Goal: Contribute content: Add original content to the website for others to see

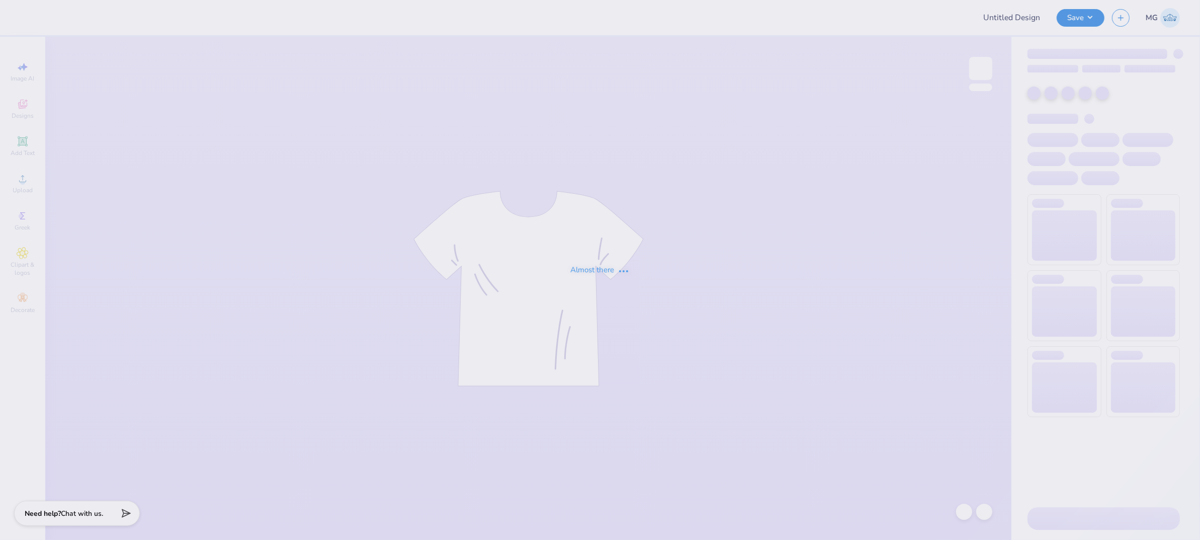
type input "[PERSON_NAME] : [GEOGRAPHIC_DATA]"
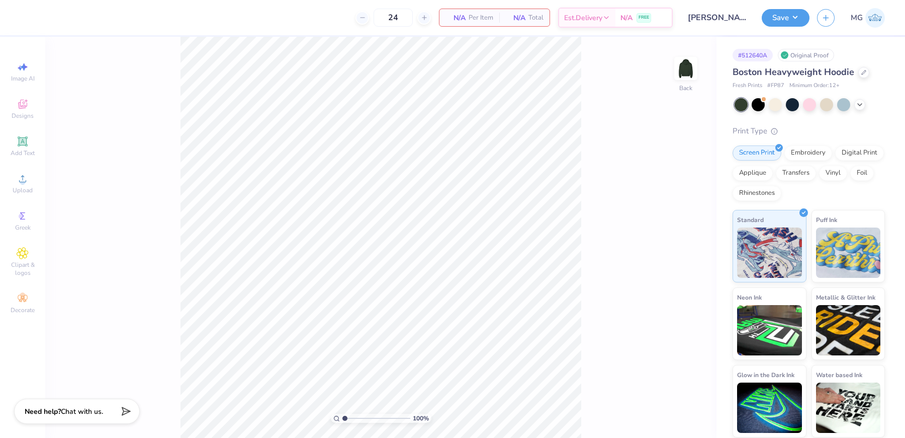
click at [177, 209] on div "100 % Back" at bounding box center [381, 237] width 672 height 401
click at [14, 183] on div "Upload" at bounding box center [22, 184] width 35 height 30
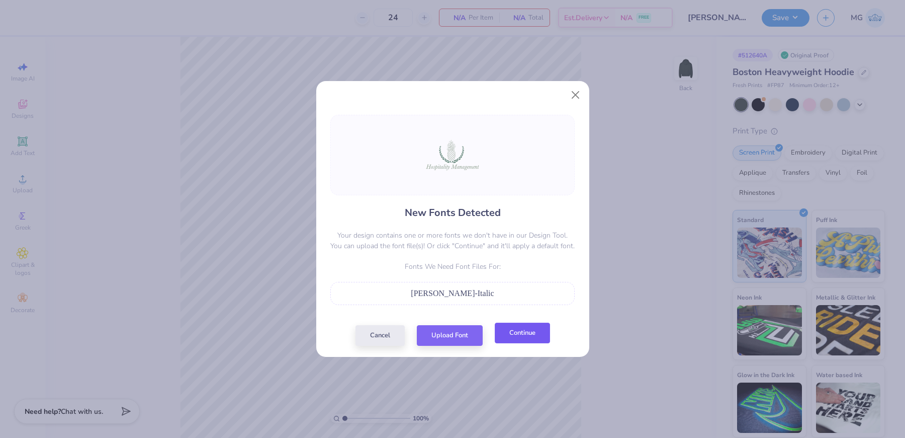
click at [513, 338] on button "Continue" at bounding box center [522, 332] width 55 height 21
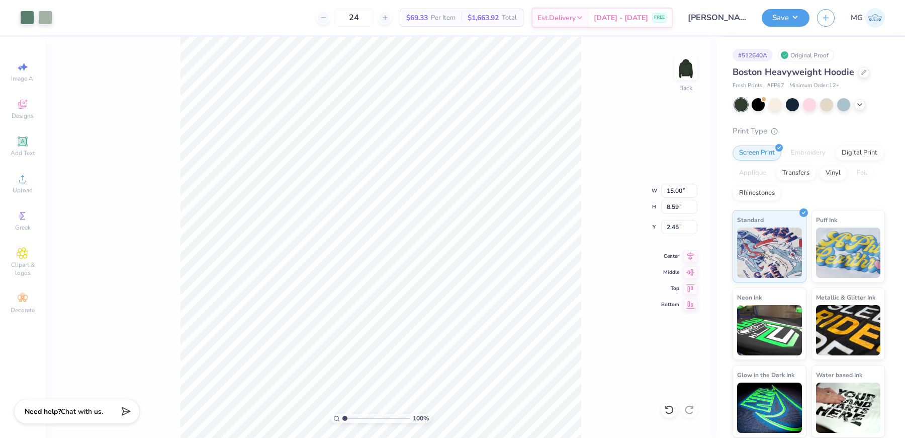
type input "13.67"
type input "7.83"
type input "3.26"
type input "13.25"
type input "7.59"
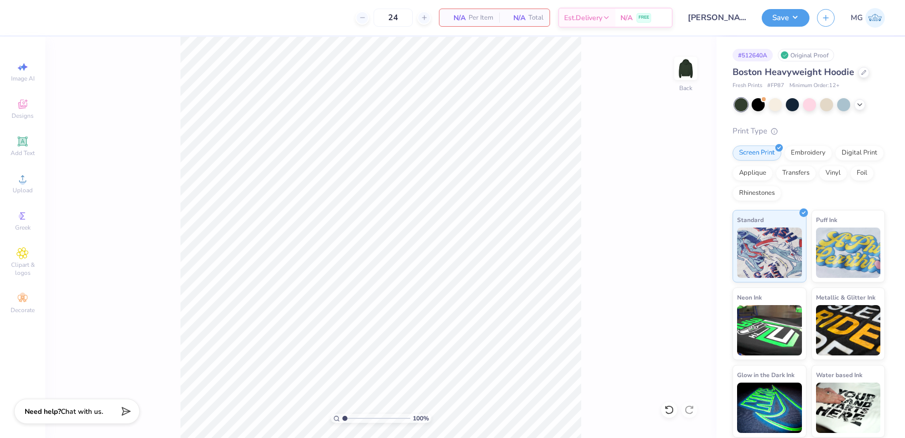
click at [108, 216] on div "100 % Back" at bounding box center [381, 237] width 672 height 401
click at [28, 185] on div "Upload" at bounding box center [22, 184] width 35 height 30
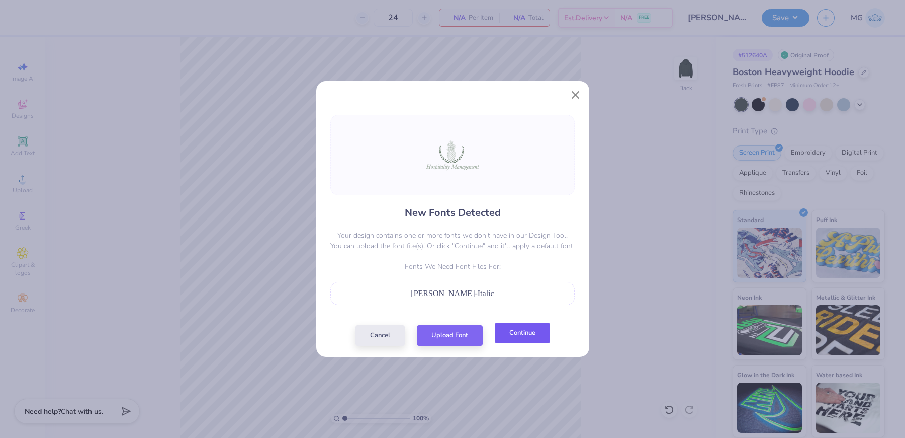
click at [511, 333] on button "Continue" at bounding box center [522, 332] width 55 height 21
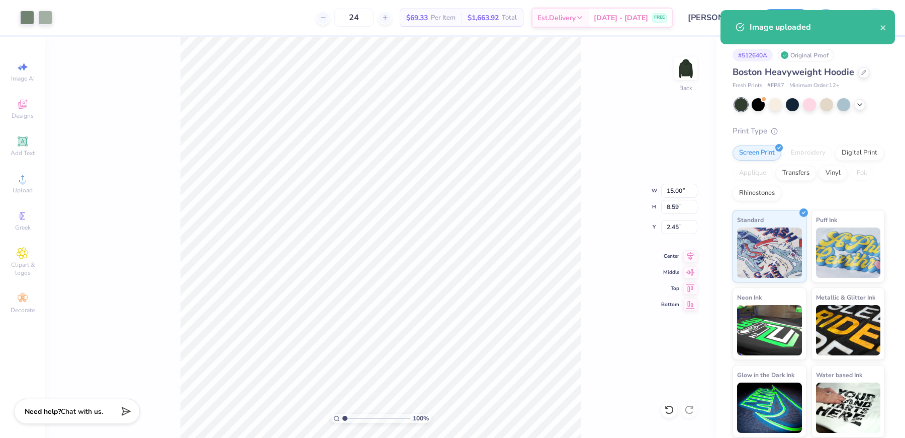
type input "12.77"
type input "7.32"
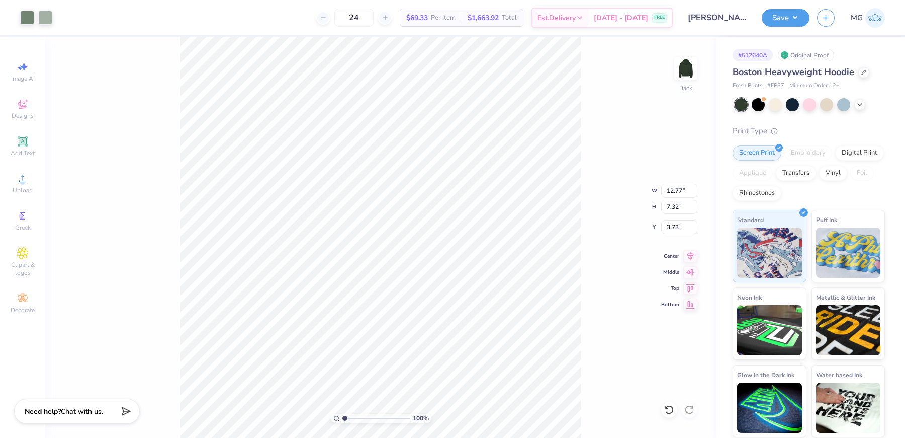
type input "4.13"
type input "1"
drag, startPoint x: 360, startPoint y: 419, endPoint x: 340, endPoint y: 410, distance: 21.9
click at [343, 413] on input "range" at bounding box center [377, 417] width 68 height 9
click at [678, 224] on input "4.13" at bounding box center [679, 227] width 36 height 14
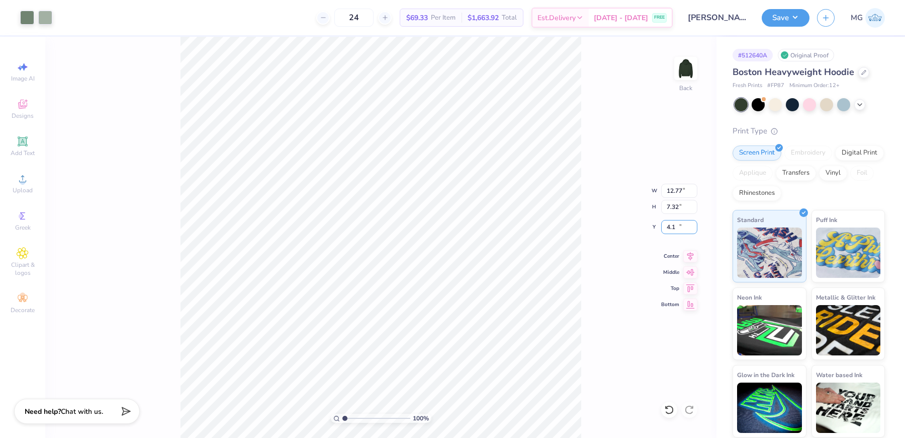
type input "4"
type input "3.00"
click at [683, 193] on input "12.77" at bounding box center [679, 191] width 36 height 14
type input "11.00"
type input "6.30"
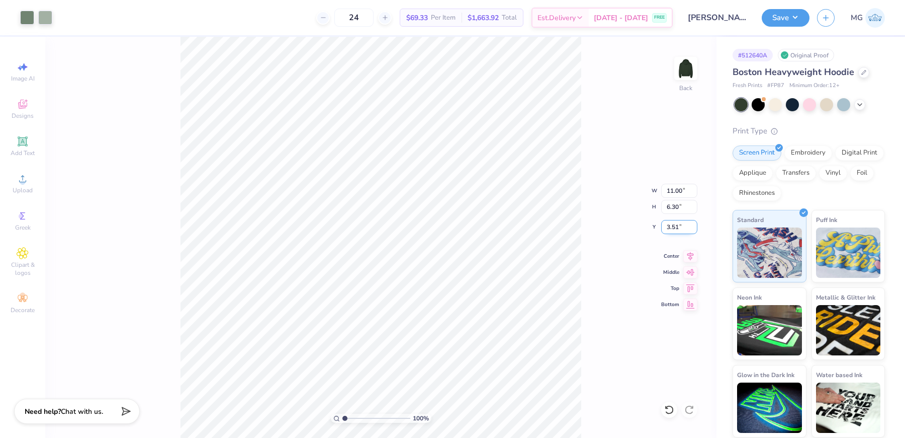
click at [677, 228] on input "3.51" at bounding box center [679, 227] width 36 height 14
click at [680, 230] on input "3.51" at bounding box center [679, 227] width 36 height 14
type input "3.00"
click at [800, 14] on button "Save" at bounding box center [786, 17] width 48 height 18
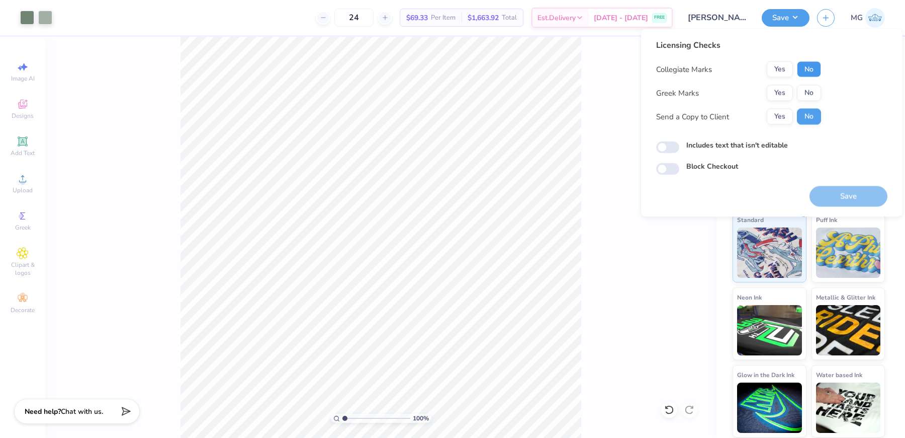
click at [811, 72] on button "No" at bounding box center [809, 69] width 24 height 16
click at [812, 87] on button "No" at bounding box center [809, 93] width 24 height 16
click at [782, 115] on button "Yes" at bounding box center [780, 117] width 26 height 16
click at [666, 146] on input "Includes text that isn't editable" at bounding box center [667, 147] width 23 height 12
checkbox input "true"
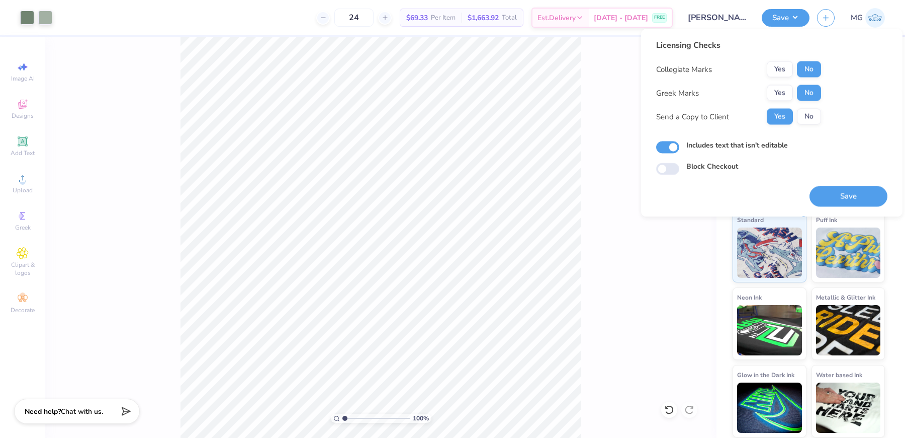
click at [834, 152] on div "Includes text that isn't editable" at bounding box center [771, 147] width 231 height 14
click at [837, 190] on button "Save" at bounding box center [849, 196] width 78 height 21
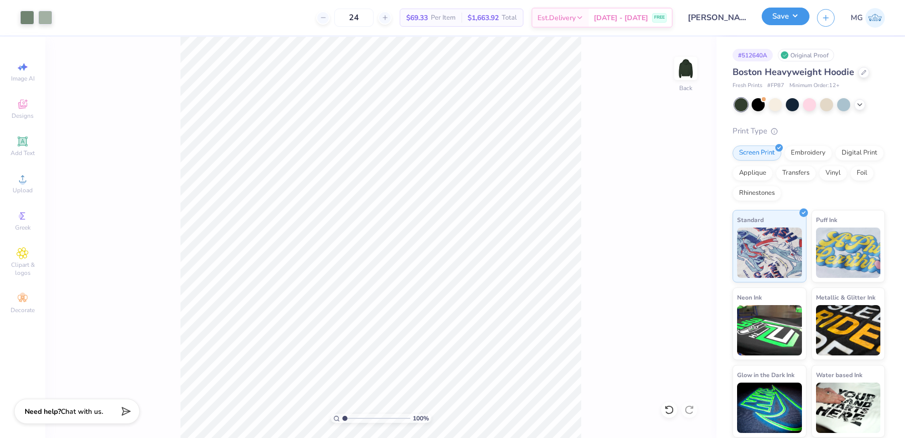
click at [801, 19] on button "Save" at bounding box center [786, 17] width 48 height 18
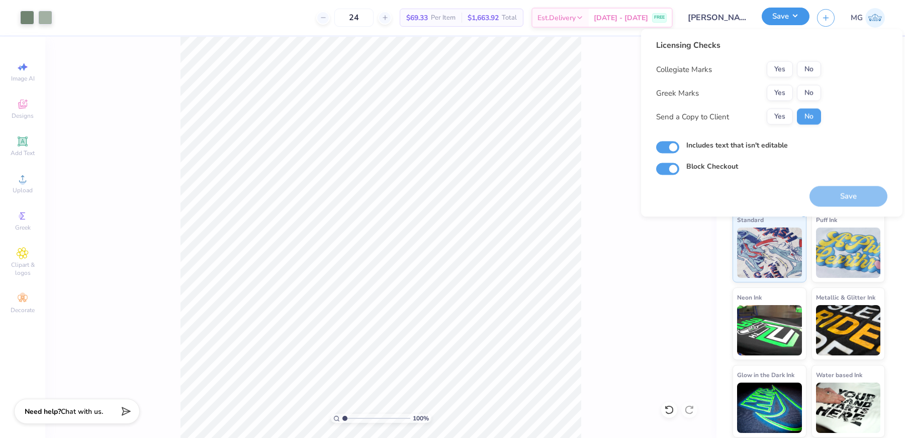
click at [801, 19] on button "Save" at bounding box center [786, 17] width 48 height 18
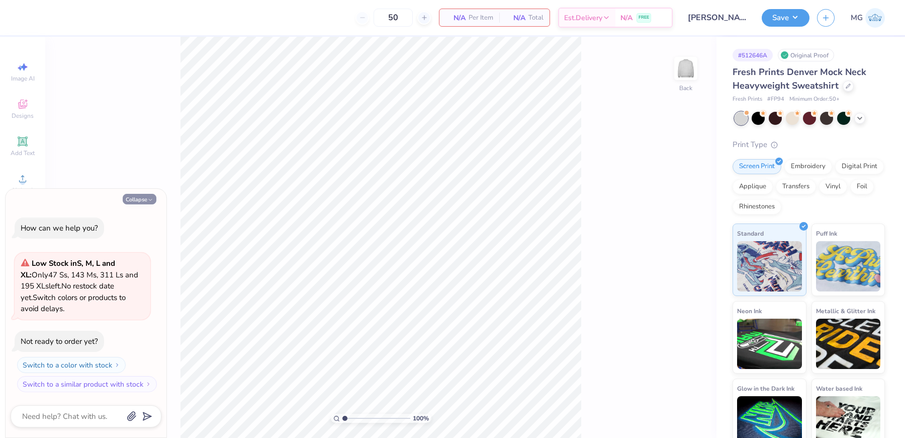
click at [143, 199] on button "Collapse" at bounding box center [140, 199] width 34 height 11
type textarea "x"
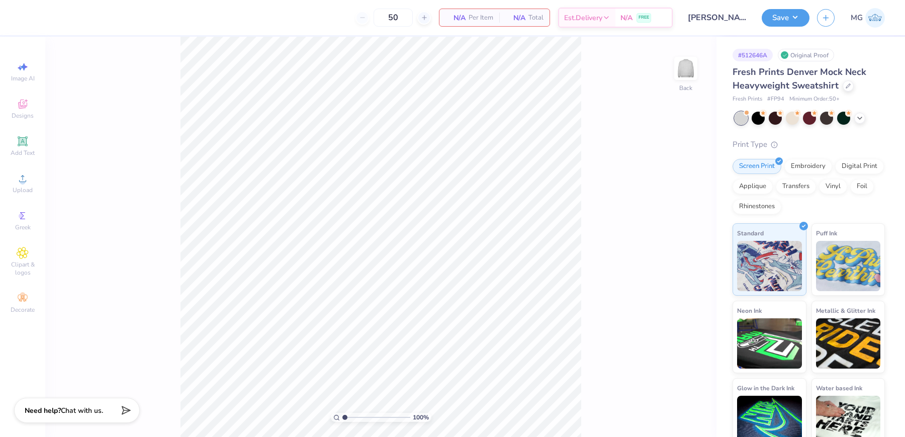
drag, startPoint x: 102, startPoint y: 192, endPoint x: 94, endPoint y: 186, distance: 10.0
click at [102, 192] on div "100 % Back" at bounding box center [381, 237] width 672 height 400
click at [26, 180] on icon at bounding box center [23, 179] width 12 height 12
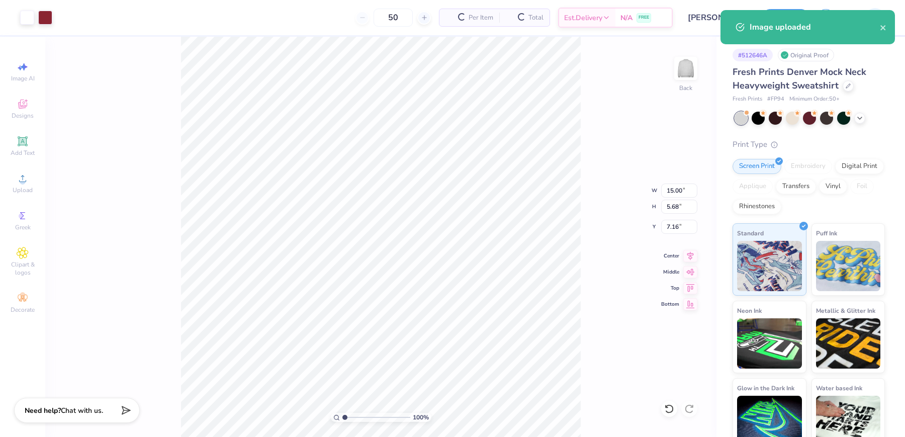
type input "1.85"
click at [590, 233] on div "100 % Back W 15.00 15.00 " H 5.68 5.68 " Y 1.85 1.85 " Center Middle Top Bottom" at bounding box center [381, 237] width 672 height 400
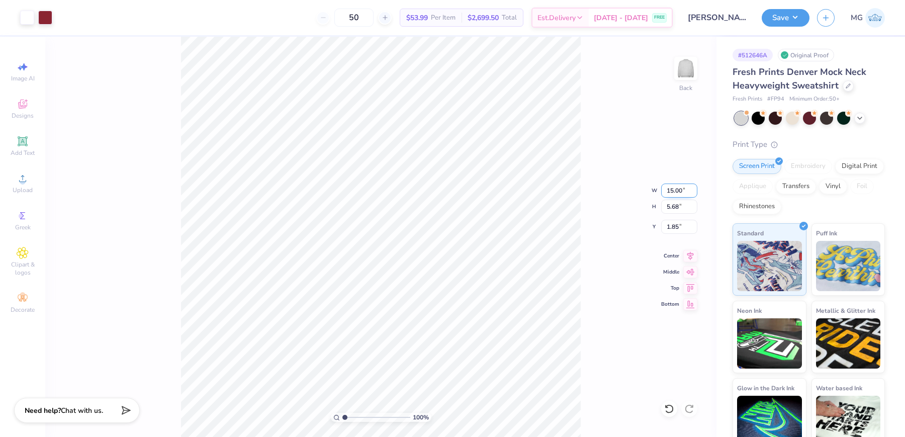
click at [674, 190] on input "15.00" at bounding box center [679, 191] width 36 height 14
type input "12.00"
type input "4.55"
type input "2.42"
click at [680, 226] on input "2.42" at bounding box center [679, 227] width 36 height 14
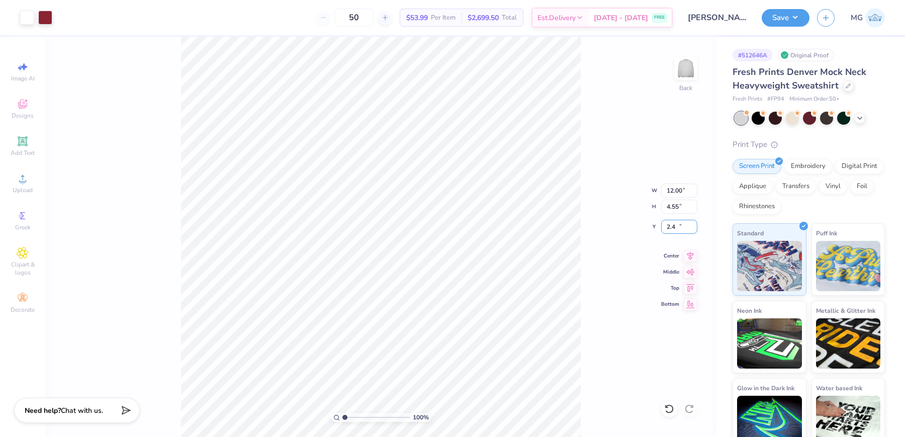
type input "2"
type input "3.00"
click at [670, 224] on input "3.00" at bounding box center [679, 227] width 36 height 14
type input "2.00"
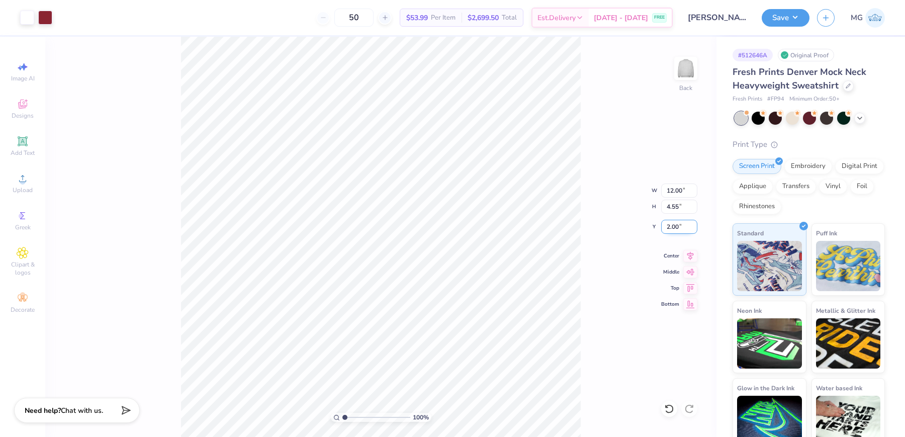
click at [674, 227] on input "2.00" at bounding box center [679, 227] width 36 height 14
type input "2.50"
click at [675, 226] on input "2.50" at bounding box center [679, 227] width 36 height 14
type input "2.00"
click at [669, 227] on input "2.00" at bounding box center [679, 227] width 36 height 14
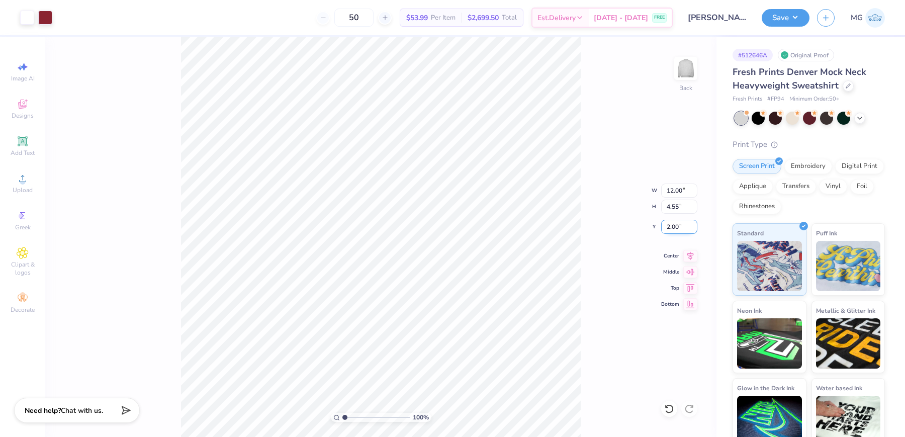
click at [679, 229] on input "2.00" at bounding box center [679, 227] width 36 height 14
type input "2.50"
click at [688, 255] on icon at bounding box center [691, 254] width 14 height 12
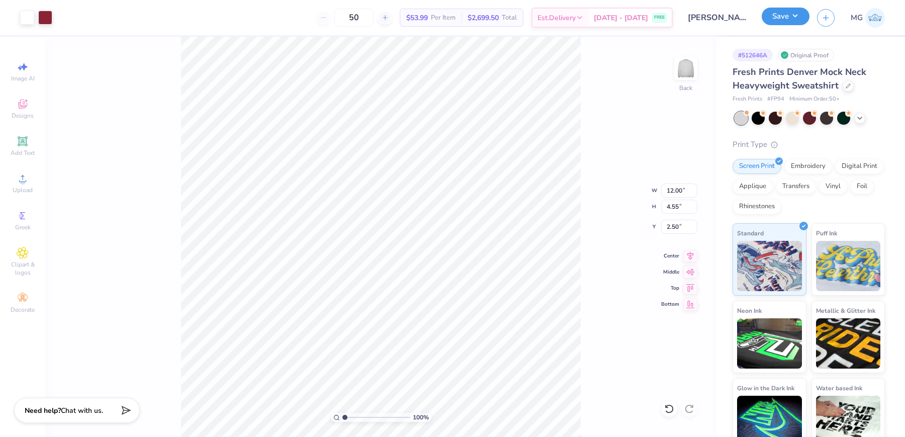
click at [800, 21] on button "Save" at bounding box center [786, 17] width 48 height 18
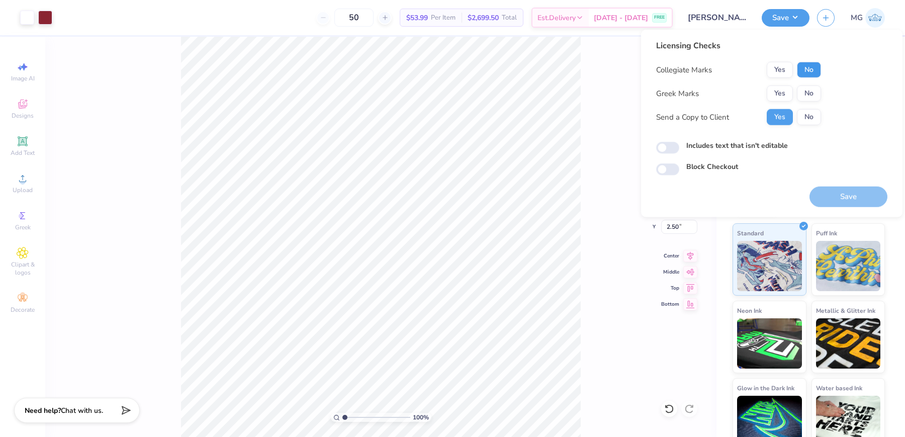
click at [802, 73] on button "No" at bounding box center [809, 70] width 24 height 16
click at [809, 103] on div "Collegiate Marks Yes No Greek Marks Yes No Send a Copy to Client Yes No" at bounding box center [738, 93] width 165 height 63
click at [801, 96] on button "No" at bounding box center [809, 94] width 24 height 16
click at [727, 138] on div "Licensing Checks Collegiate Marks Yes No Greek Marks Yes No Send a Copy to Clie…" at bounding box center [771, 108] width 231 height 136
click at [728, 144] on label "Includes text that isn't editable" at bounding box center [738, 145] width 102 height 11
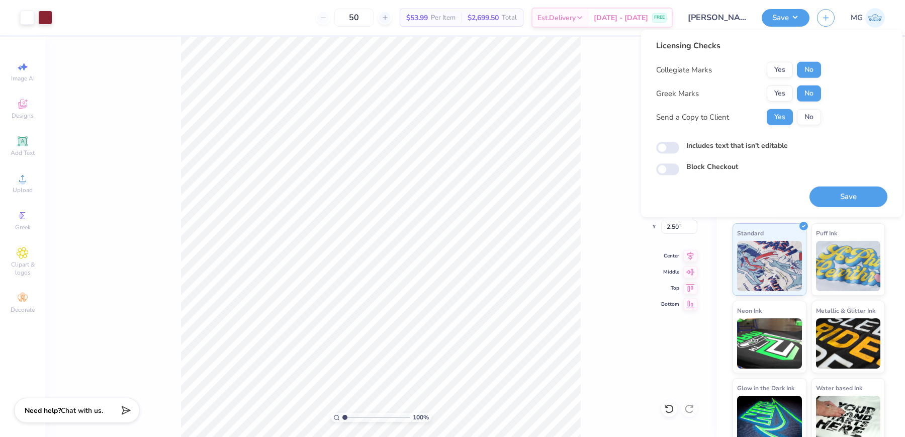
click at [680, 144] on input "Includes text that isn't editable" at bounding box center [667, 148] width 23 height 12
checkbox input "true"
click at [840, 188] on button "Save" at bounding box center [849, 197] width 78 height 21
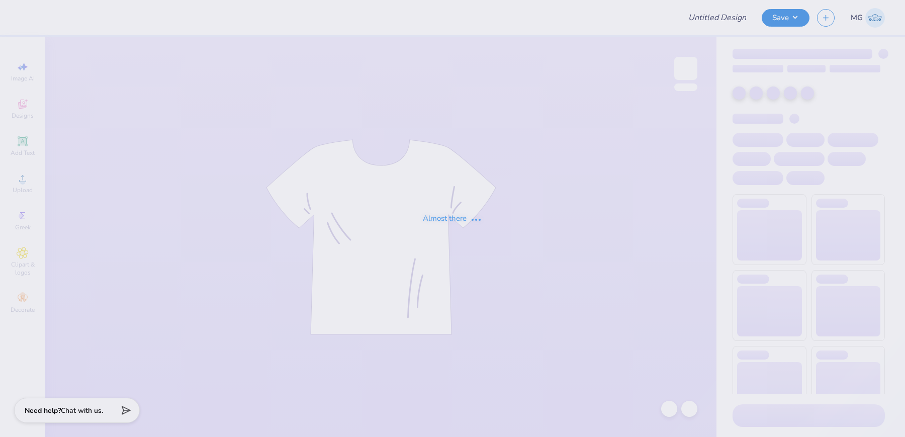
type input "[PERSON_NAME] : The spot"
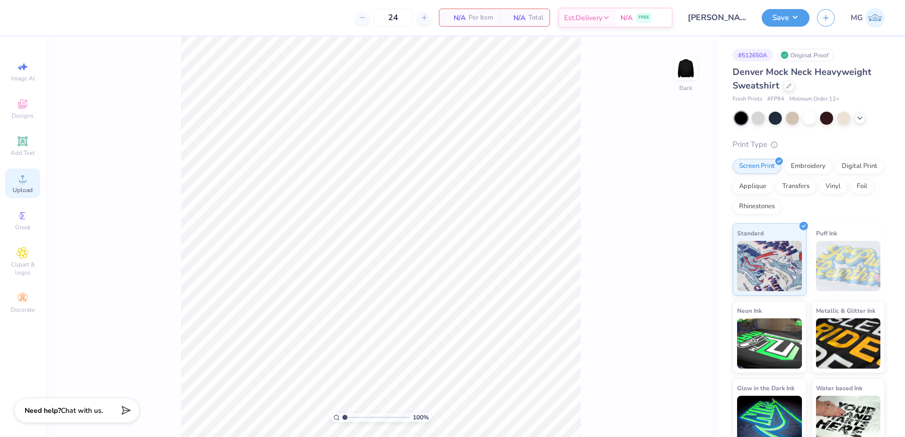
click at [15, 182] on div "Upload" at bounding box center [22, 184] width 35 height 30
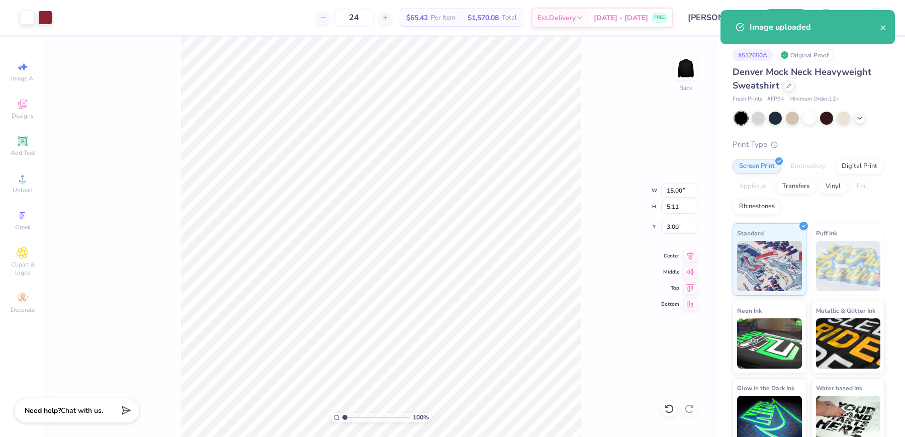
type input "3.51"
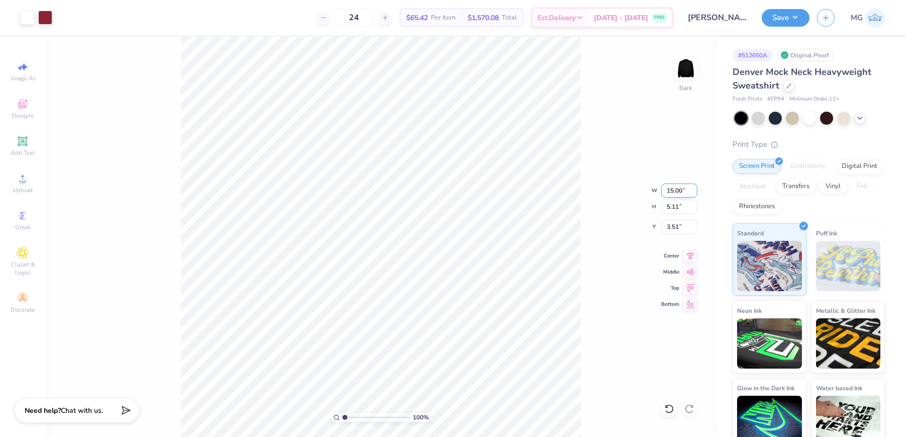
click at [673, 189] on input "15.00" at bounding box center [679, 191] width 36 height 14
type input "12.00"
type input "4.09"
type input "4.02"
drag, startPoint x: 679, startPoint y: 228, endPoint x: 651, endPoint y: 227, distance: 27.2
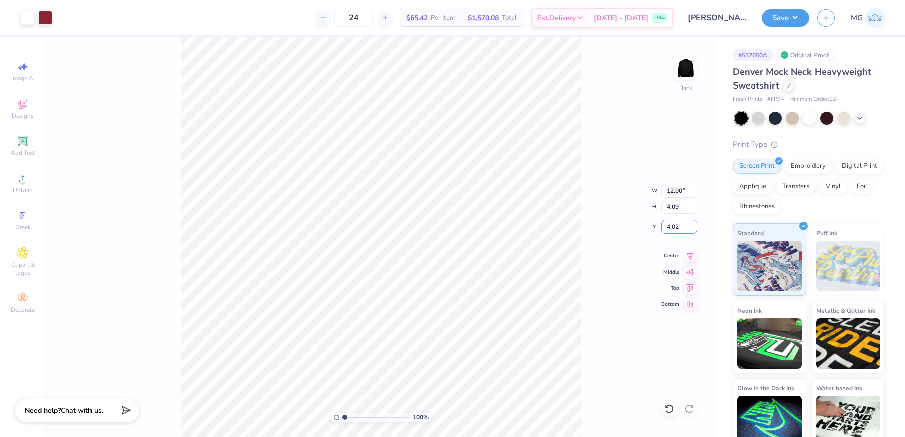
click at [651, 227] on div "100 % Back W 12.00 12.00 " H 4.09 4.09 " Y 4.02 4.02 " Center Middle Top Bottom" at bounding box center [381, 237] width 672 height 400
click at [678, 228] on input "4.02" at bounding box center [679, 227] width 36 height 14
type input "4"
type input "3.00"
click at [692, 250] on icon at bounding box center [691, 254] width 14 height 12
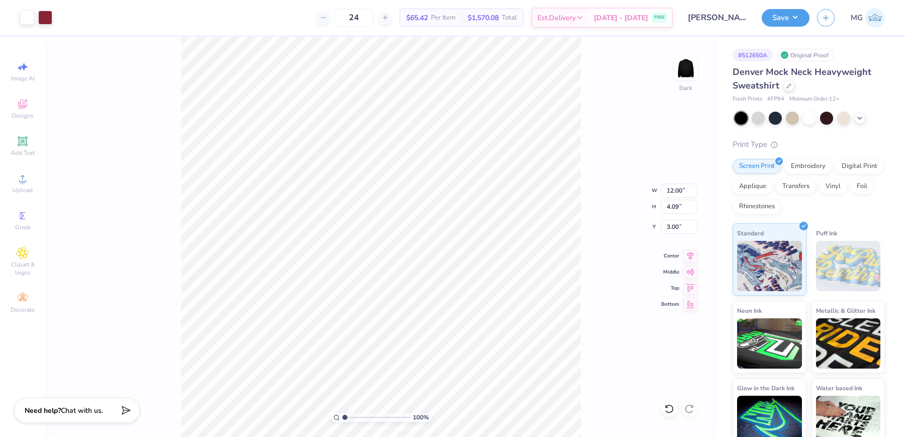
click at [602, 244] on div "100 % Back W 12.00 12.00 " H 4.09 4.09 " Y 3.00 3.00 " Center Middle Top Bottom" at bounding box center [381, 237] width 672 height 400
click at [803, 24] on button "Save" at bounding box center [786, 17] width 48 height 18
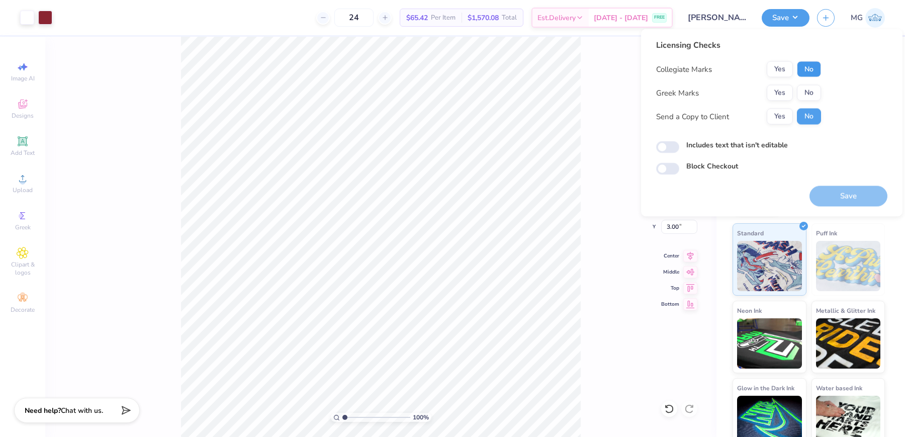
click at [811, 69] on button "No" at bounding box center [809, 69] width 24 height 16
click at [808, 89] on button "No" at bounding box center [809, 93] width 24 height 16
click at [779, 114] on button "Yes" at bounding box center [780, 117] width 26 height 16
click at [700, 144] on label "Includes text that isn't editable" at bounding box center [738, 145] width 102 height 11
click at [680, 144] on input "Includes text that isn't editable" at bounding box center [667, 147] width 23 height 12
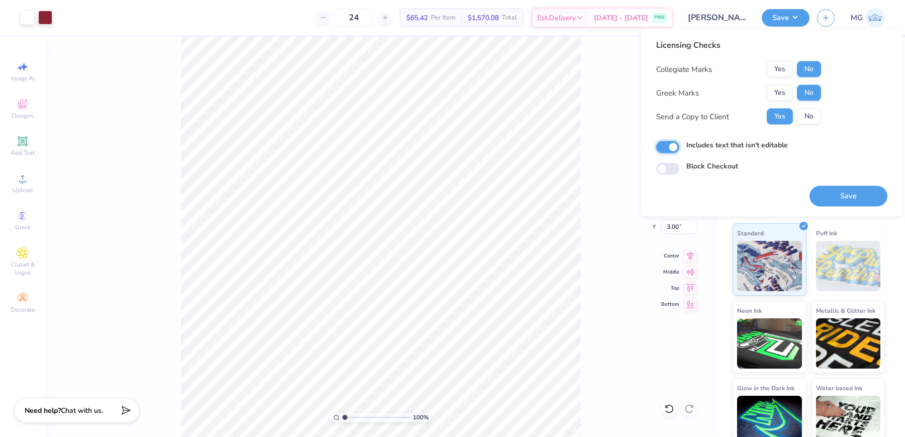
checkbox input "true"
click at [849, 198] on button "Save" at bounding box center [849, 196] width 78 height 21
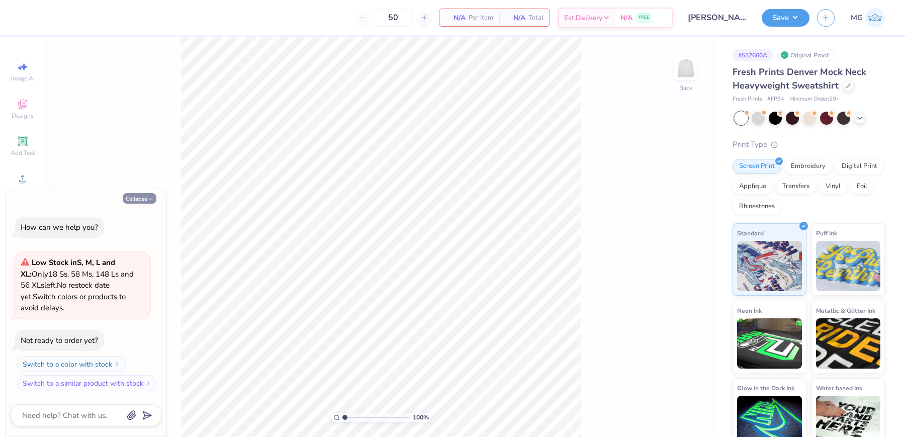
click at [155, 200] on button "Collapse" at bounding box center [140, 198] width 34 height 11
type textarea "x"
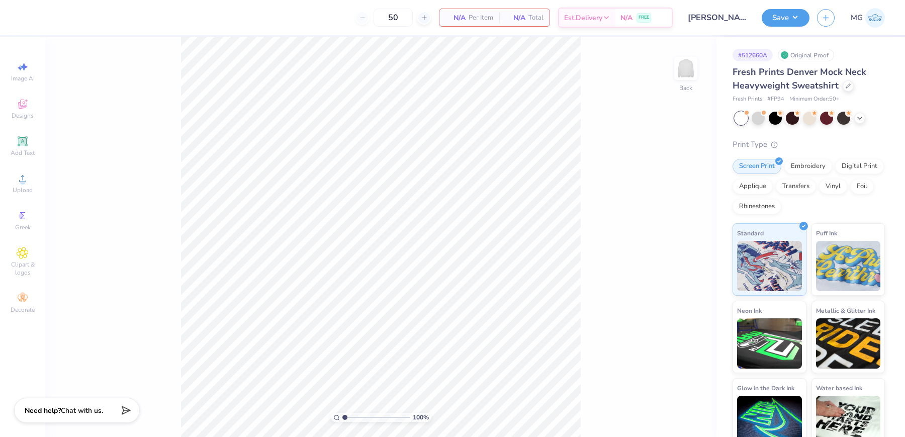
click at [85, 180] on div "100 % Back" at bounding box center [381, 237] width 672 height 400
click at [23, 189] on span "Upload" at bounding box center [23, 190] width 20 height 8
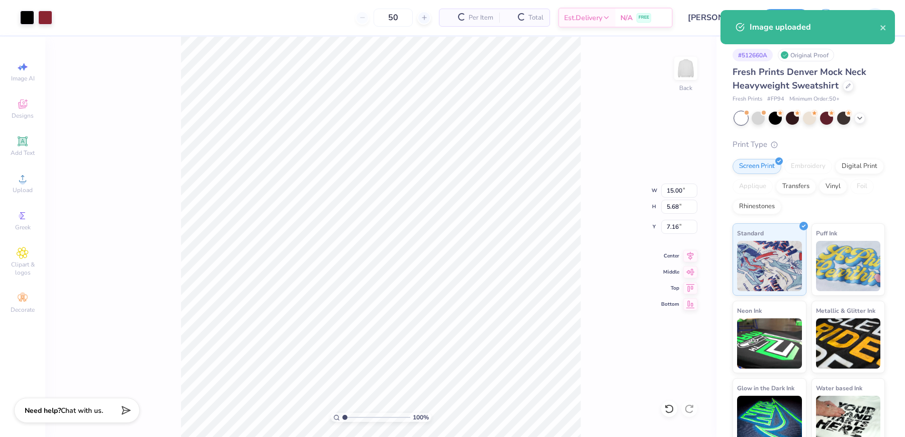
type input "3.73"
click at [674, 189] on input "15.00" at bounding box center [679, 191] width 36 height 14
type input "12.00"
type input "4.55"
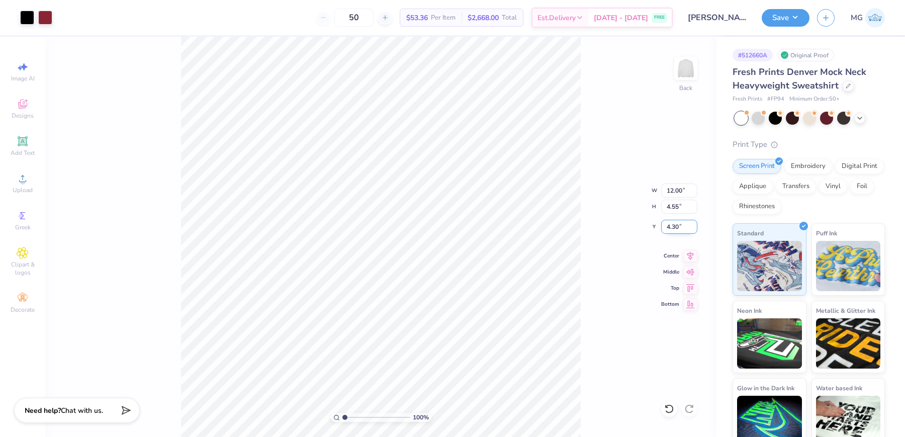
click at [679, 226] on input "4.30" at bounding box center [679, 227] width 36 height 14
type input "4"
type input "3.00"
click at [691, 257] on icon at bounding box center [691, 254] width 14 height 12
click at [146, 104] on div "100 % Back W 12.00 12.00 " H 4.55 4.55 " Y 3.00 3.00 " Center Middle Top Bottom" at bounding box center [381, 237] width 672 height 400
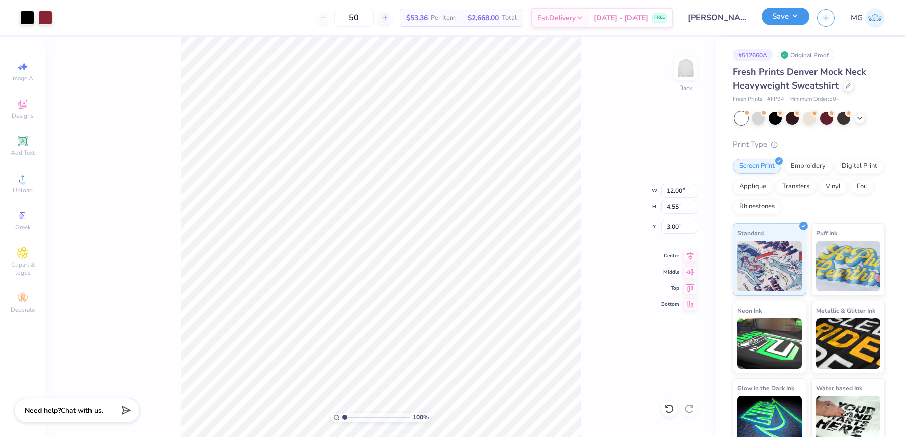
click at [798, 14] on button "Save" at bounding box center [786, 17] width 48 height 18
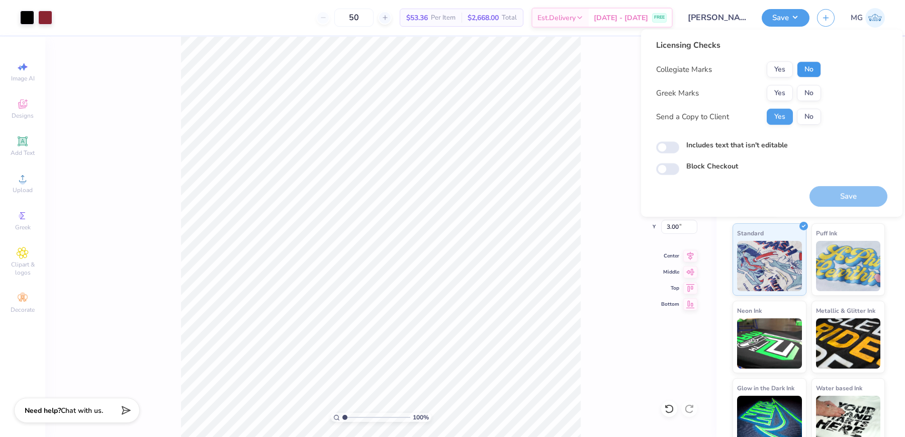
click at [809, 72] on button "No" at bounding box center [809, 69] width 24 height 16
click at [809, 90] on button "No" at bounding box center [809, 93] width 24 height 16
click at [668, 148] on input "Includes text that isn't editable" at bounding box center [667, 147] width 23 height 12
checkbox input "true"
click at [856, 189] on button "Save" at bounding box center [849, 196] width 78 height 21
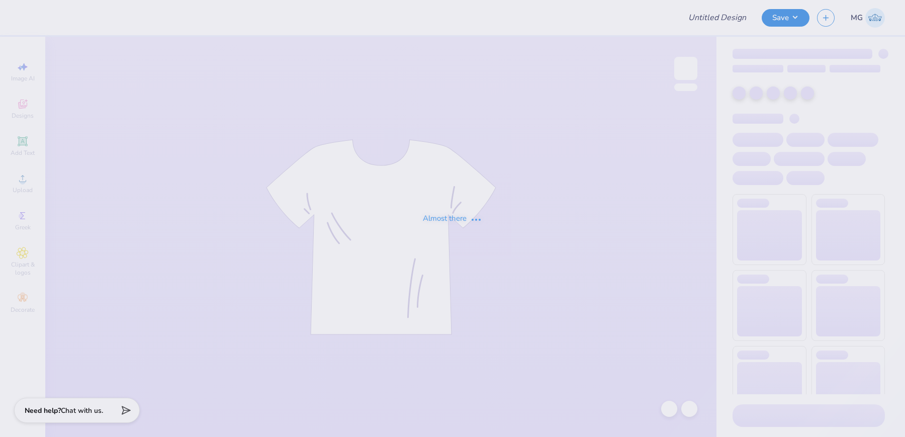
type input "[PERSON_NAME] : Mariemont Tennis"
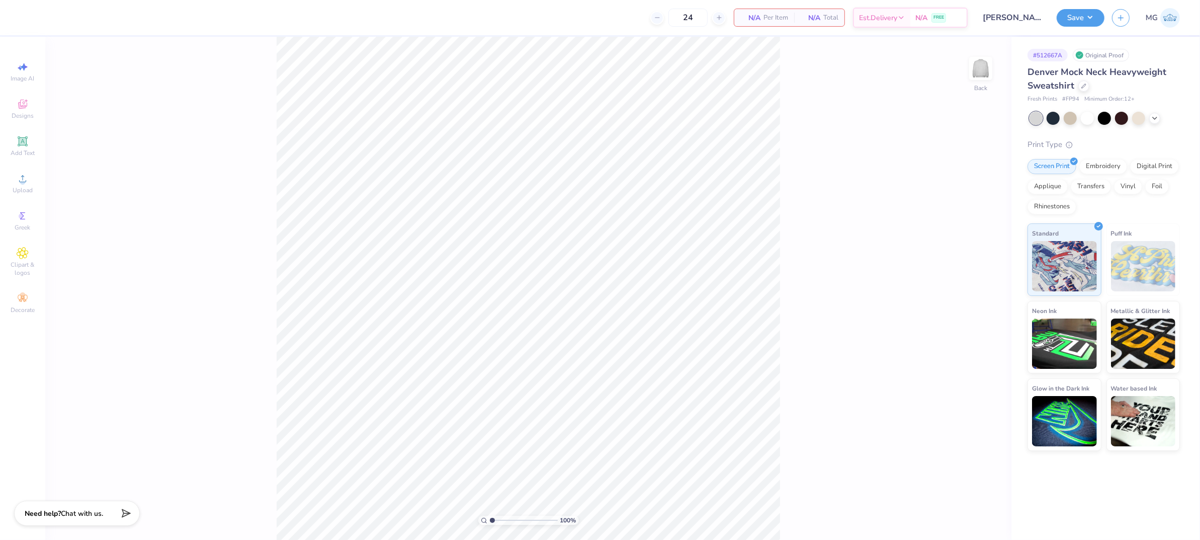
click at [258, 105] on div "100 % Back" at bounding box center [528, 288] width 966 height 503
click at [35, 183] on div "Upload" at bounding box center [22, 184] width 35 height 30
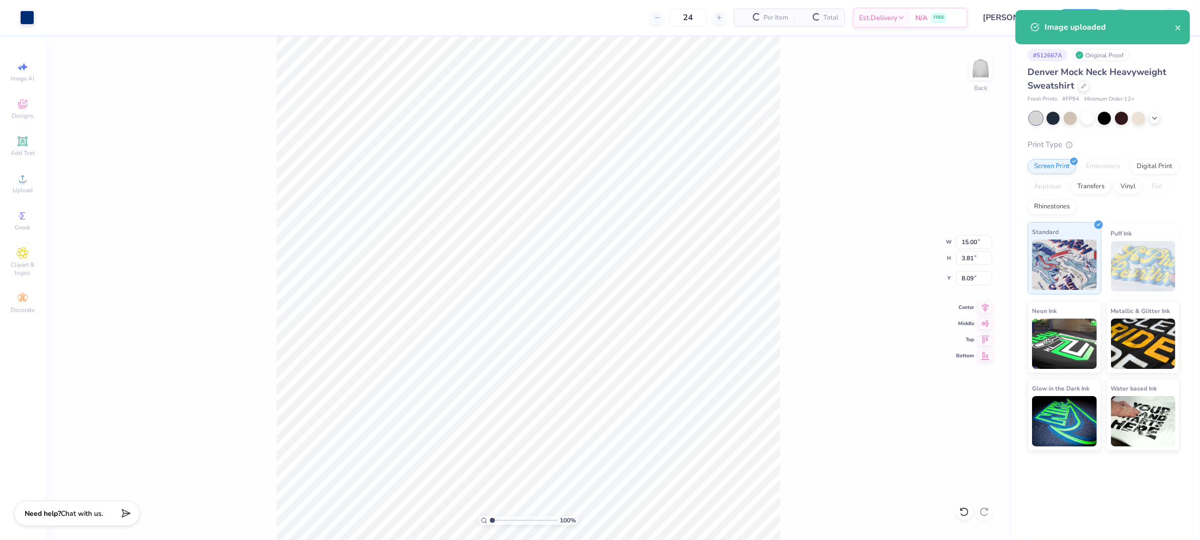
type input "2.75"
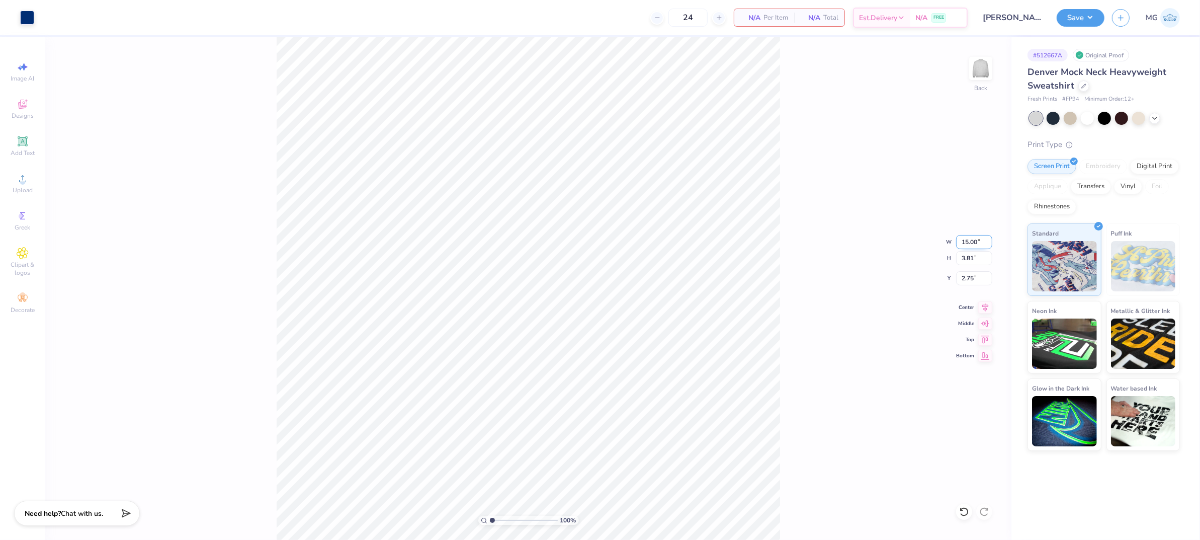
click at [905, 245] on input "15.00" at bounding box center [974, 242] width 36 height 14
type input "12.00"
type input "3.05"
type input "3.13"
drag, startPoint x: 858, startPoint y: 243, endPoint x: 850, endPoint y: 236, distance: 10.4
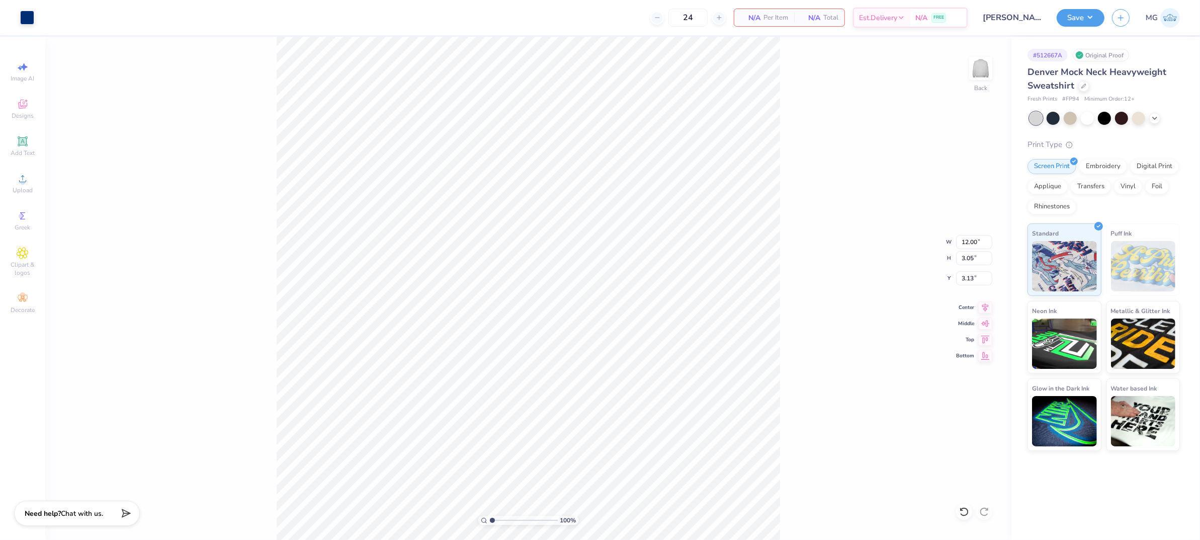
click at [857, 242] on div "100 % Back W 12.00 12.00 " H 3.05 3.05 " Y 3.13 3.13 " Center Middle Top Bottom" at bounding box center [528, 288] width 966 height 503
click at [781, 371] on div "100 % Back" at bounding box center [528, 288] width 966 height 503
click at [905, 275] on input "3.13" at bounding box center [974, 278] width 36 height 14
type input "3.00"
click at [905, 240] on input "12.00" at bounding box center [974, 242] width 36 height 14
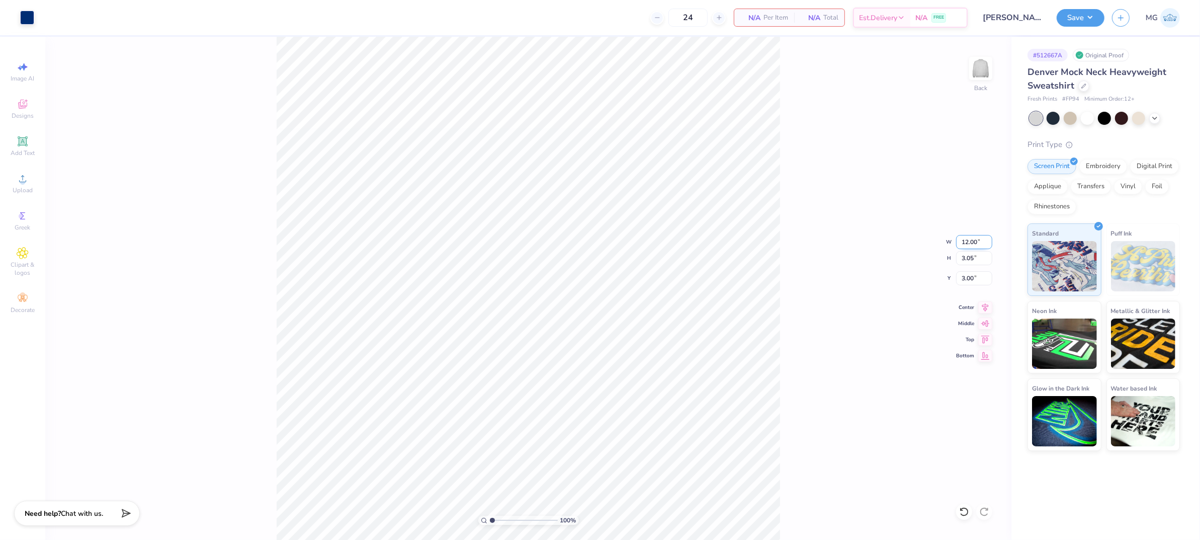
drag, startPoint x: 974, startPoint y: 242, endPoint x: 975, endPoint y: 247, distance: 5.1
click at [905, 242] on input "12.00" at bounding box center [974, 242] width 36 height 14
type input "12.50"
type input "3.18"
type input "2.94"
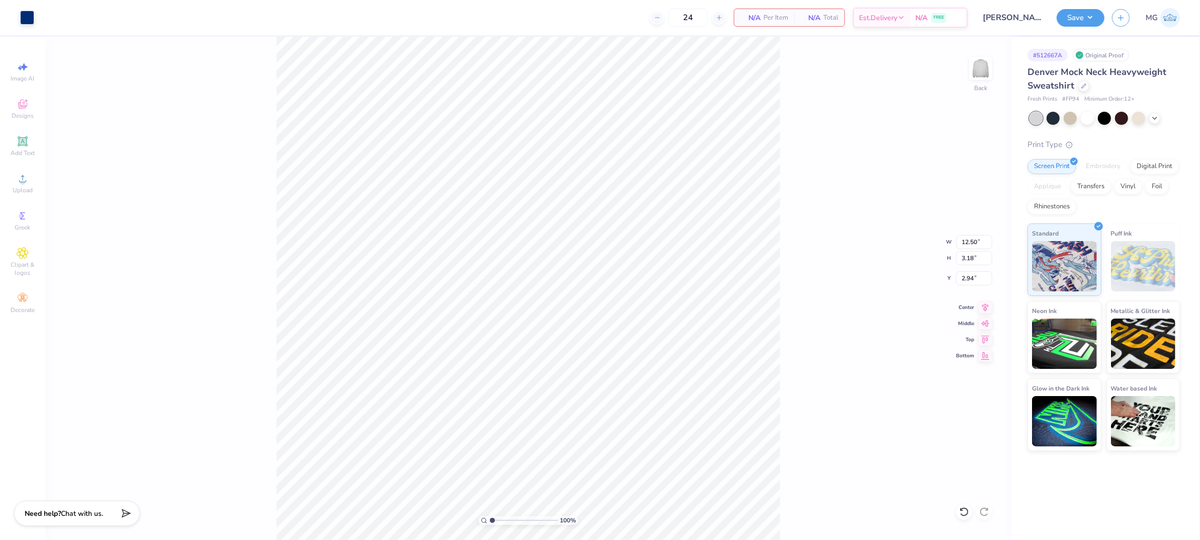
drag, startPoint x: 825, startPoint y: 230, endPoint x: 802, endPoint y: 220, distance: 25.0
click at [825, 230] on div "100 % Back W 12.50 12.50 " H 3.18 3.18 " Y 2.94 2.94 " Center Middle Top Bottom" at bounding box center [528, 288] width 966 height 503
click at [905, 280] on input "2.94" at bounding box center [974, 278] width 36 height 14
type input "2"
type input "3.00"
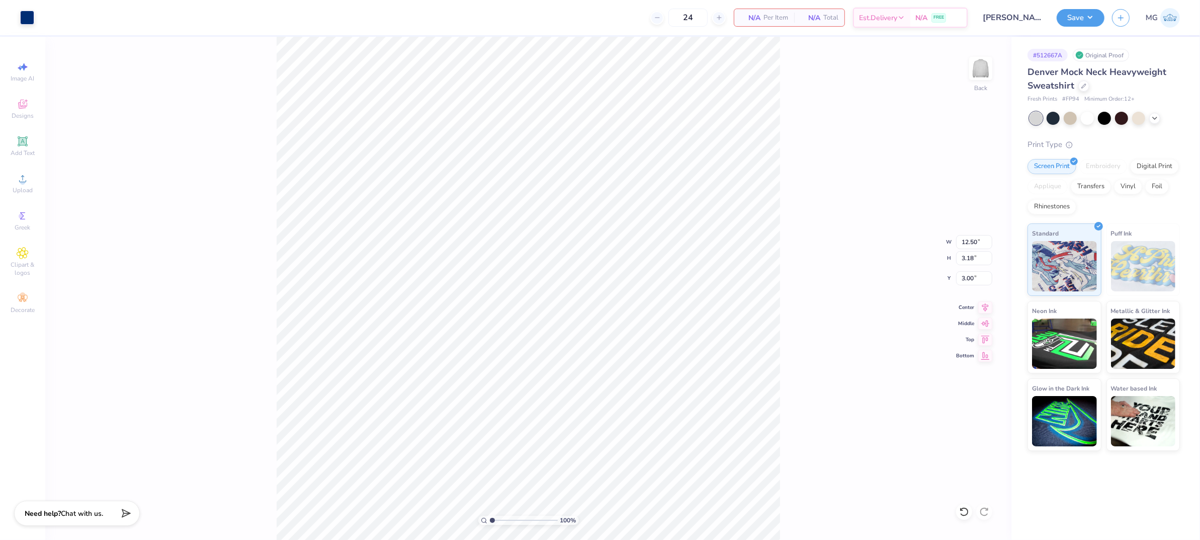
click at [862, 203] on div "100 % Back W 12.50 12.50 " H 3.18 3.18 " Y 3.00 3.00 " Center Middle Top Bottom" at bounding box center [528, 288] width 966 height 503
click at [842, 121] on div "100 % Back" at bounding box center [528, 288] width 966 height 503
click at [905, 21] on button "Save" at bounding box center [1081, 17] width 48 height 18
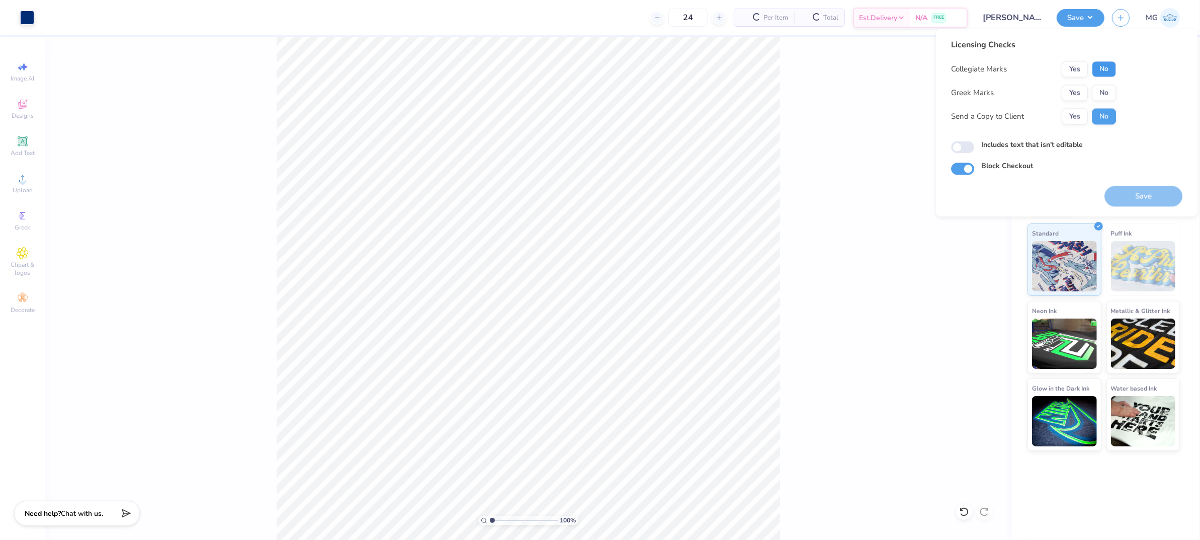
click at [905, 69] on button "No" at bounding box center [1104, 69] width 24 height 16
click at [905, 90] on button "No" at bounding box center [1104, 93] width 24 height 16
click at [905, 120] on button "Yes" at bounding box center [1075, 117] width 26 height 16
click at [905, 144] on label "Includes text that isn't editable" at bounding box center [1032, 145] width 102 height 11
click at [905, 144] on input "Includes text that isn't editable" at bounding box center [962, 147] width 23 height 12
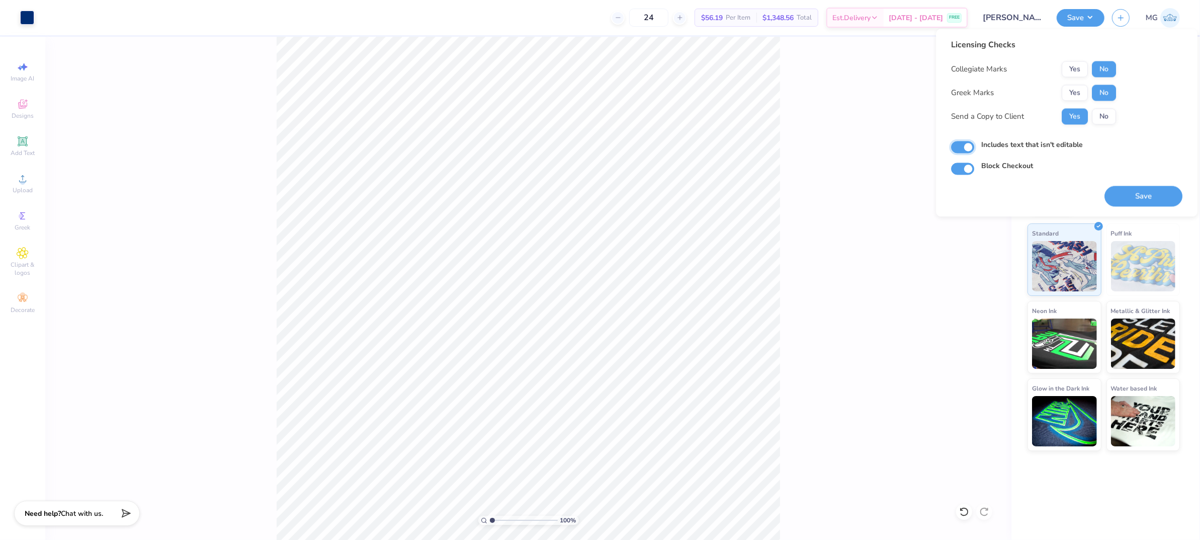
checkbox input "true"
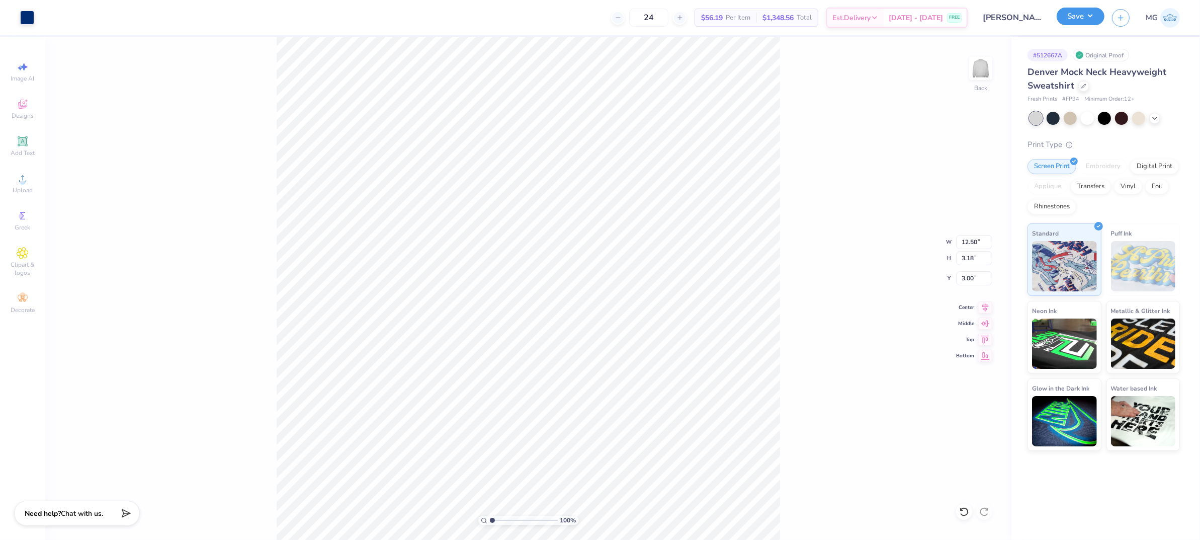
click at [905, 22] on button "Save" at bounding box center [1081, 17] width 48 height 18
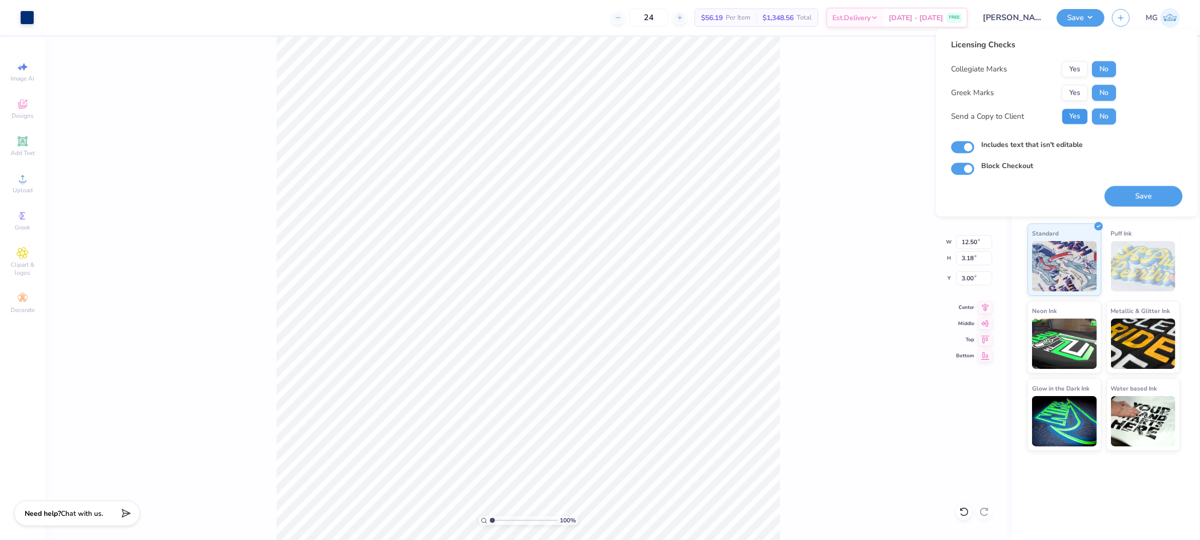
click at [905, 115] on button "Yes" at bounding box center [1075, 117] width 26 height 16
click at [905, 198] on button "Save" at bounding box center [1144, 196] width 78 height 21
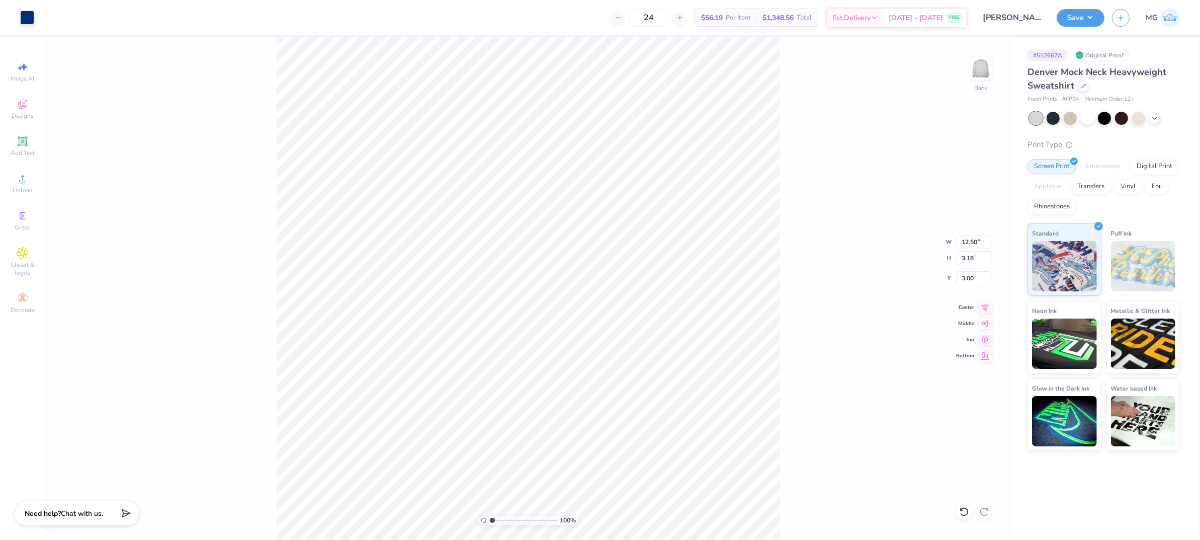
click at [790, 179] on div "100 % Back W 12.50 12.50 " H 3.18 3.18 " Y 3.00 3.00 " Center Middle Top Bottom" at bounding box center [528, 288] width 966 height 503
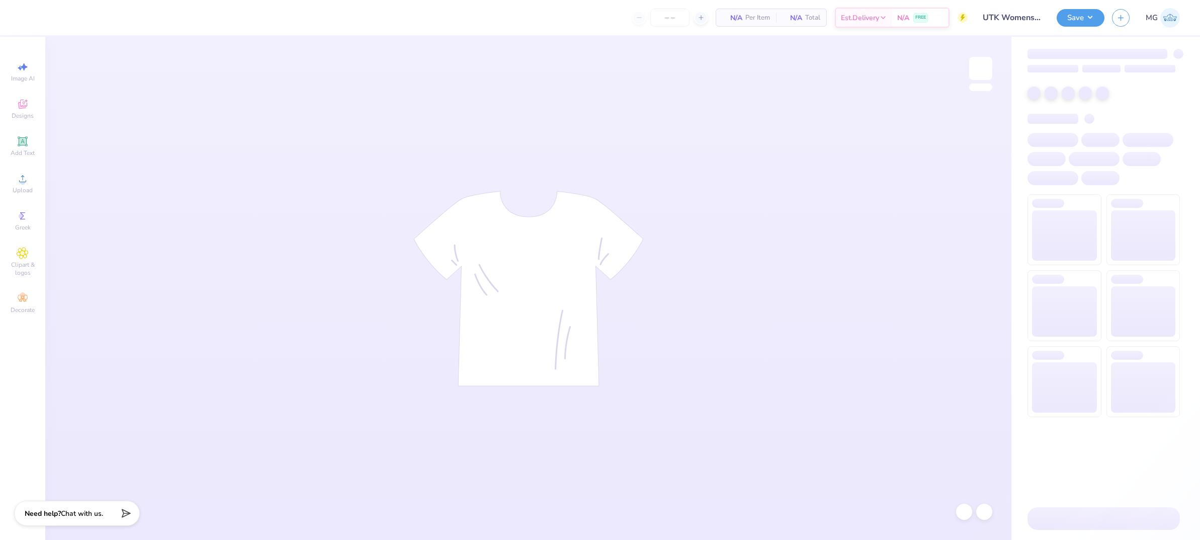
type input "100"
